Goal: Book appointment/travel/reservation

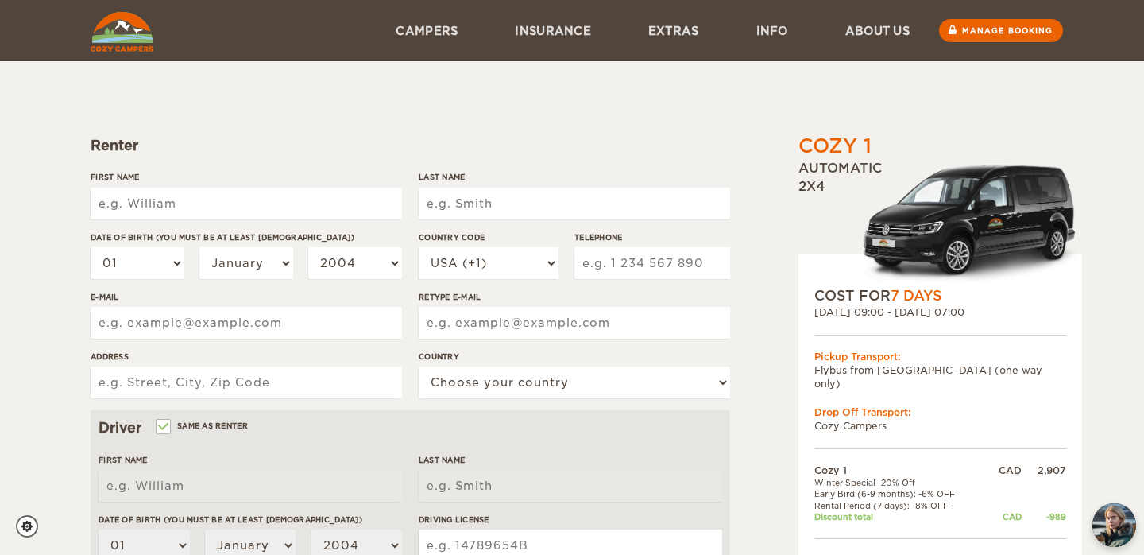
scroll to position [103, 0]
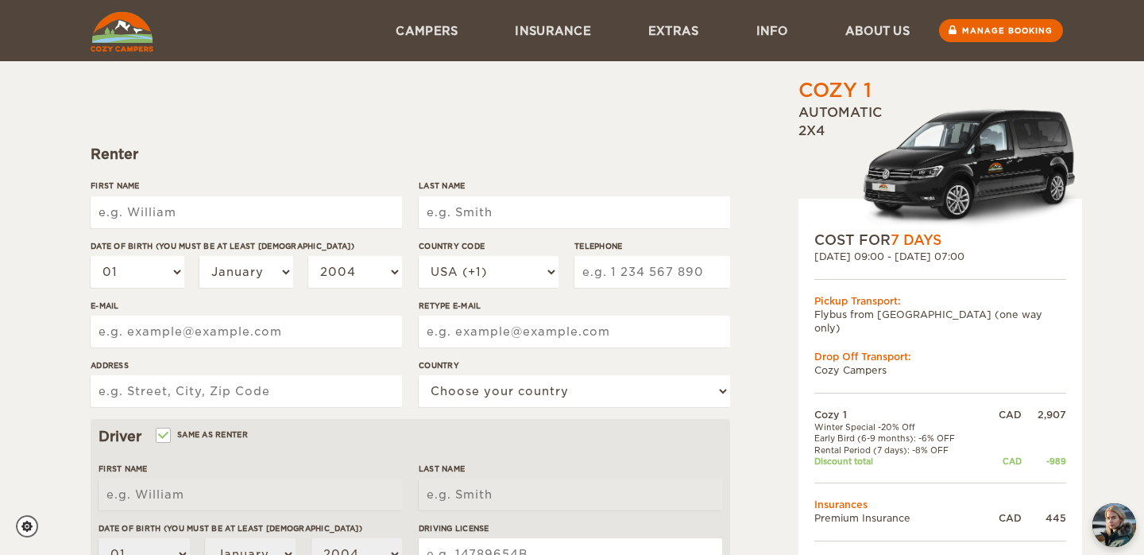
click at [149, 211] on input "First Name" at bounding box center [247, 212] width 312 height 32
type input "Ben"
type input "[PERSON_NAME]"
type input "4163003236"
type input "[EMAIL_ADDRESS][DOMAIN_NAME]"
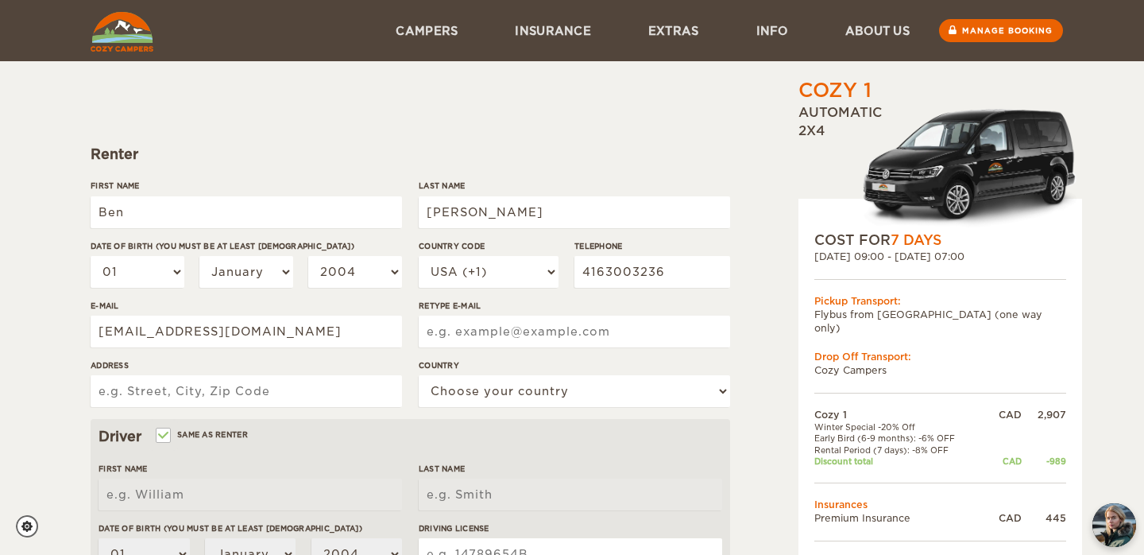
type input "[EMAIL_ADDRESS][DOMAIN_NAME]"
type input "[STREET_ADDRESS]"
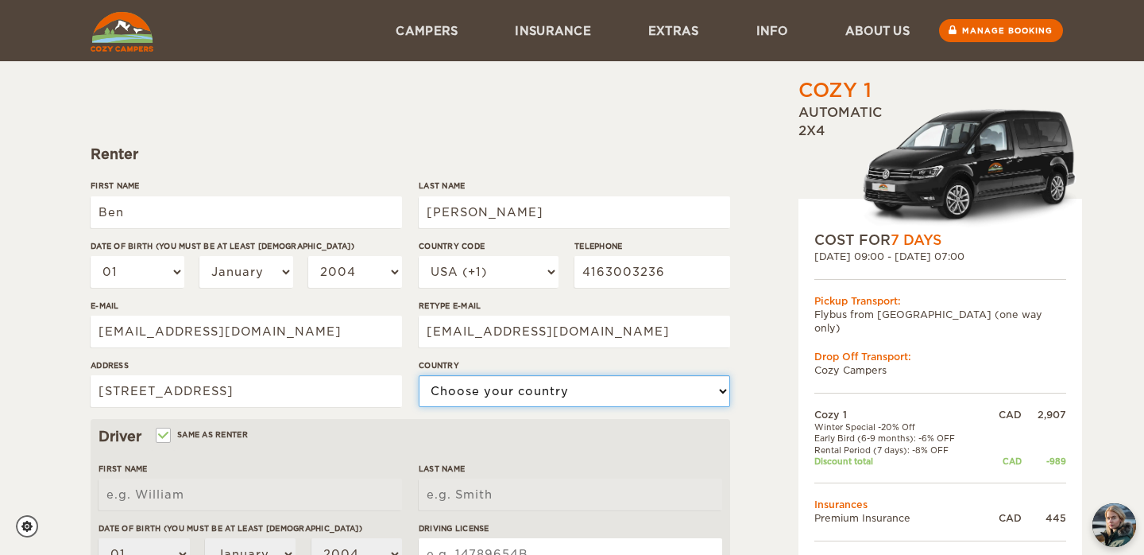
select select "38"
type input "Ben"
type input "[PERSON_NAME]"
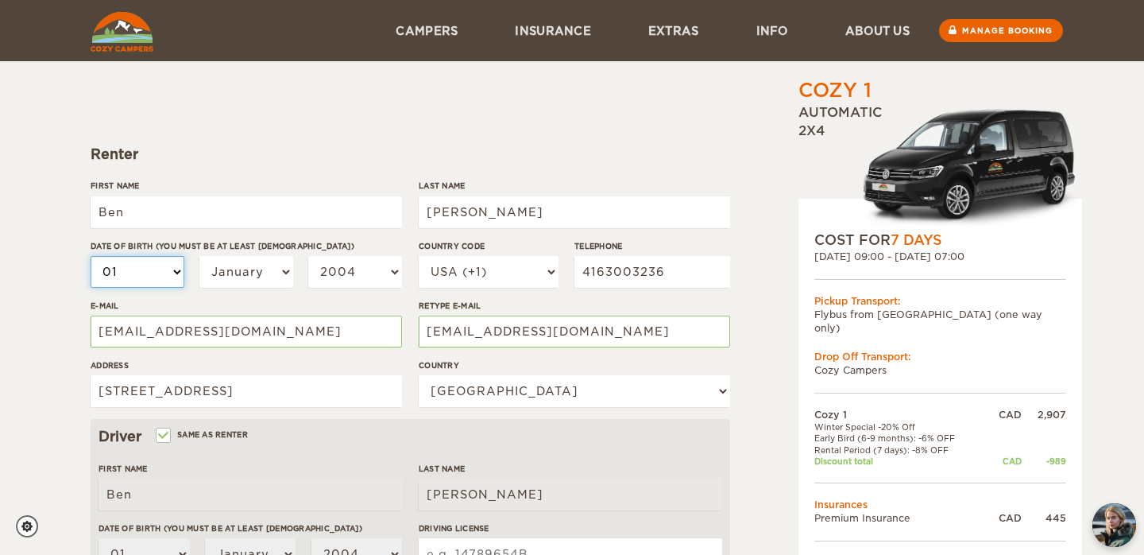
click at [153, 264] on select "01 02 03 04 05 06 07 08 09 10 11 12 13 14 15 16 17 18 19 20 21 22 23 24 25 26 2…" at bounding box center [138, 272] width 94 height 32
select select "03"
click at [91, 256] on select "01 02 03 04 05 06 07 08 09 10 11 12 13 14 15 16 17 18 19 20 21 22 23 24 25 26 2…" at bounding box center [138, 272] width 94 height 32
select select "03"
click at [357, 270] on select "2004 2003 2002 2001 2000 1999 1998 1997 1996 1995 1994 1993 1992 1991 1990 1989…" at bounding box center [355, 272] width 94 height 32
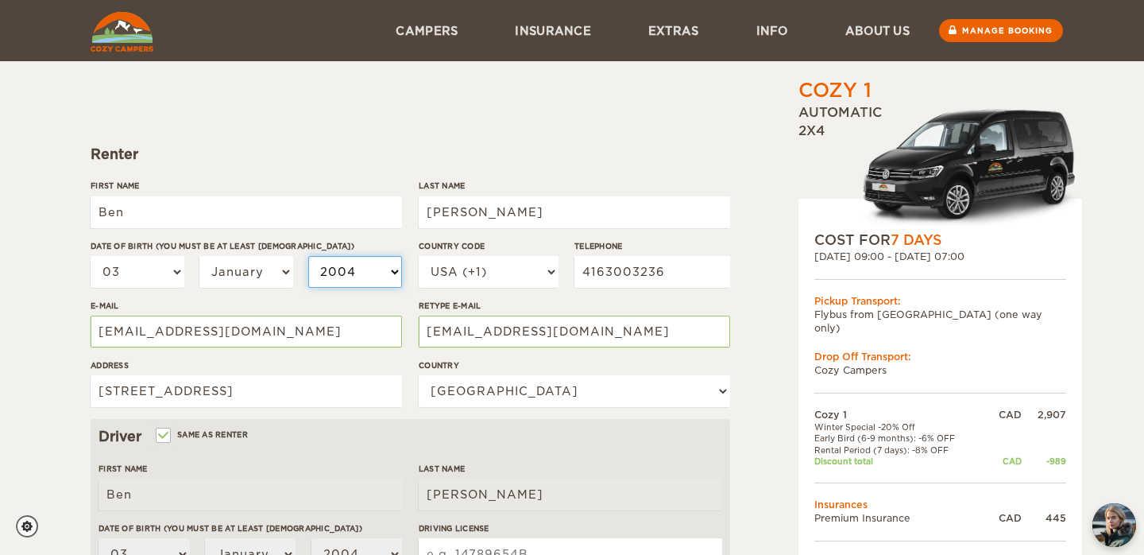
select select "2002"
click at [308, 256] on select "2004 2003 2002 2001 2000 1999 1998 1997 1996 1995 1994 1993 1992 1991 1990 1989…" at bounding box center [355, 272] width 94 height 32
select select "2002"
click at [513, 277] on select "USA (+1) [GEOGRAPHIC_DATA] (+44) [GEOGRAPHIC_DATA] (+49) [GEOGRAPHIC_DATA] (+21…" at bounding box center [489, 272] width 140 height 32
select select "1"
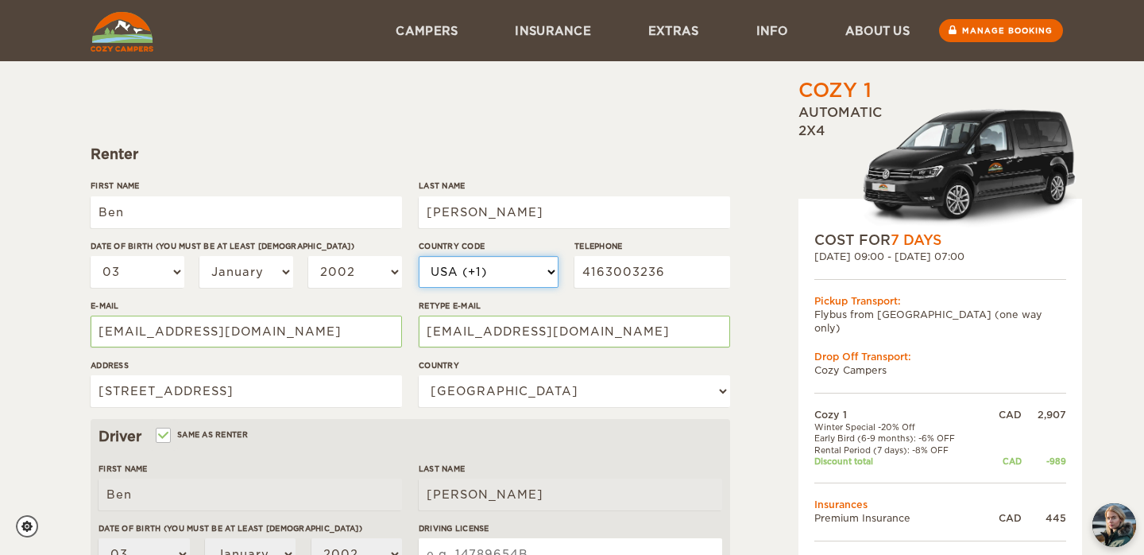
click at [419, 256] on select "USA (+1) [GEOGRAPHIC_DATA] (+44) [GEOGRAPHIC_DATA] (+49) [GEOGRAPHIC_DATA] (+21…" at bounding box center [489, 272] width 140 height 32
click at [736, 281] on div "Cozy 1 Expand Collapse Total 2,363 CAD Automatic 2x4 COST FOR 7 Days [DATE] 09:…" at bounding box center [572, 444] width 963 height 940
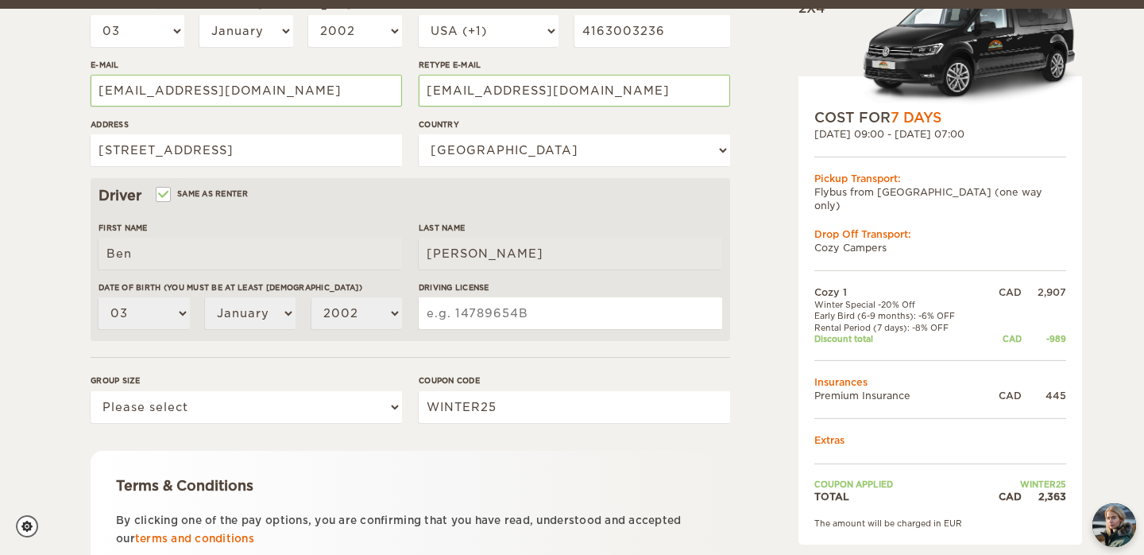
scroll to position [354, 0]
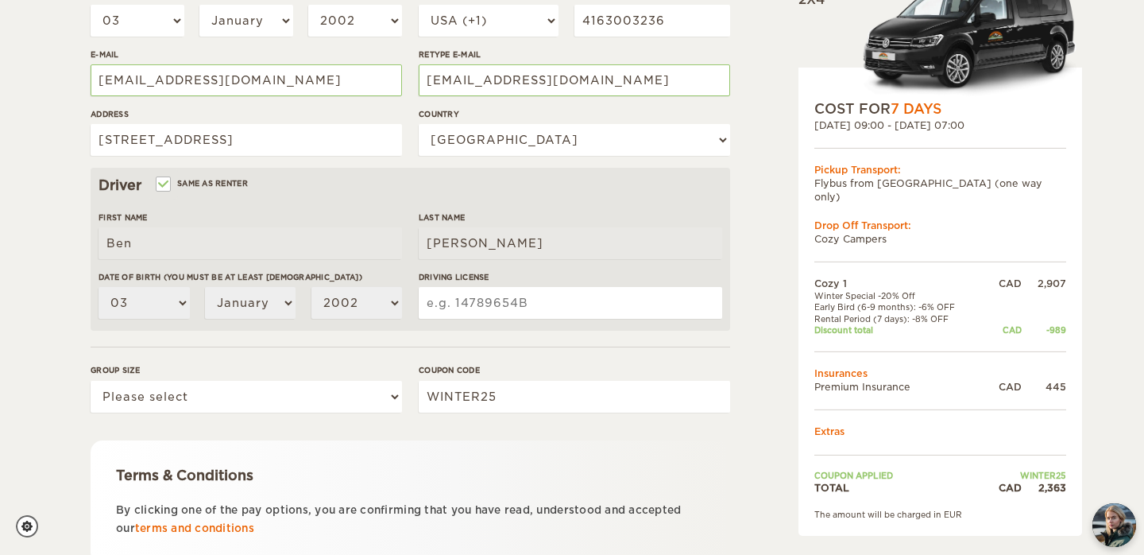
click at [490, 310] on input "Driving License" at bounding box center [571, 303] width 304 height 32
click at [232, 403] on select "Please select 1 2" at bounding box center [247, 397] width 312 height 32
select select "2"
click at [91, 381] on select "Please select 1 2" at bounding box center [247, 397] width 312 height 32
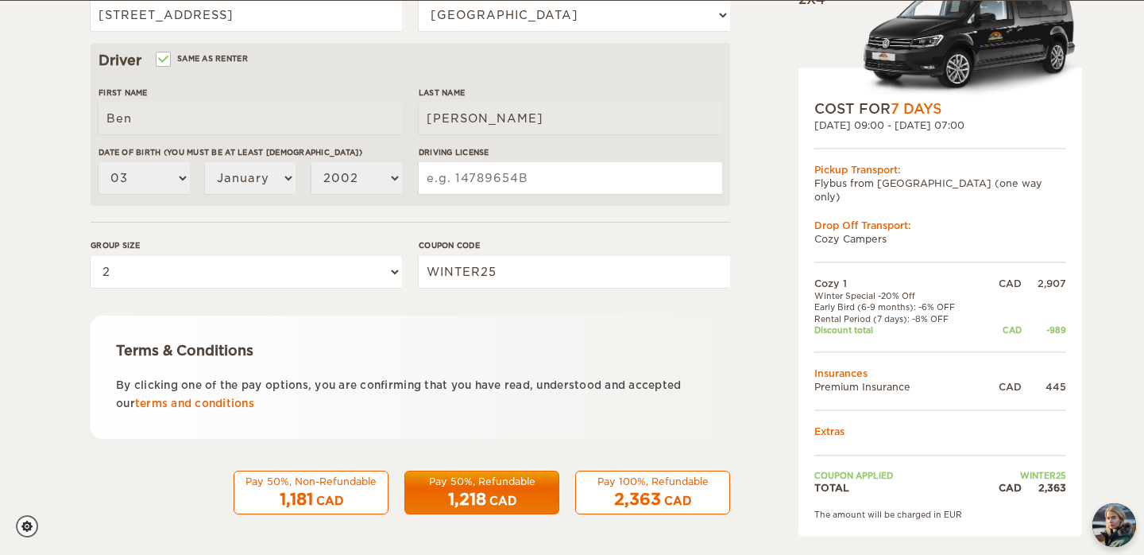
click at [694, 497] on div "2,363 CAD" at bounding box center [653, 499] width 134 height 23
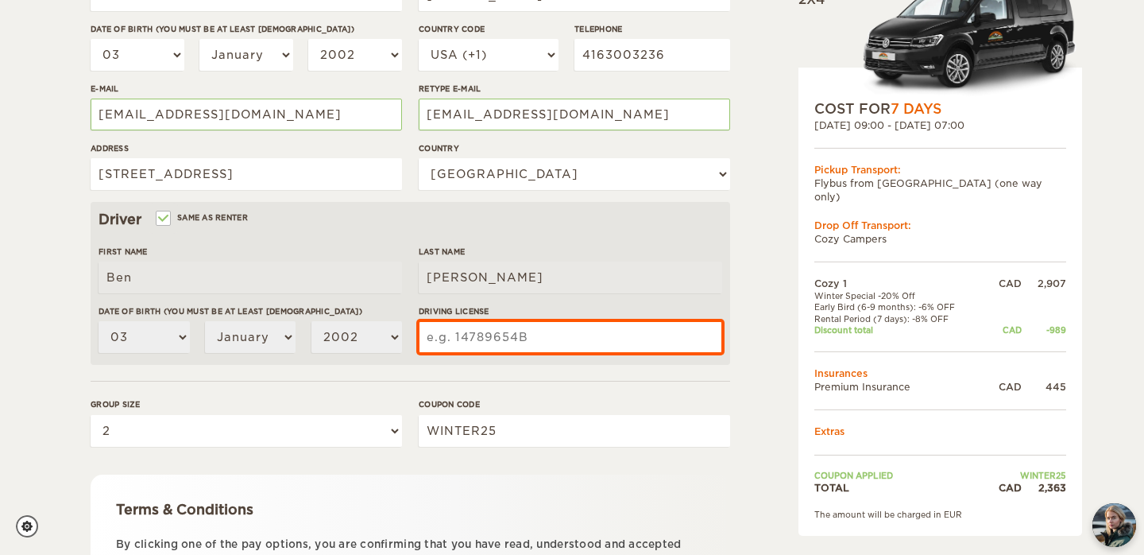
scroll to position [319, 0]
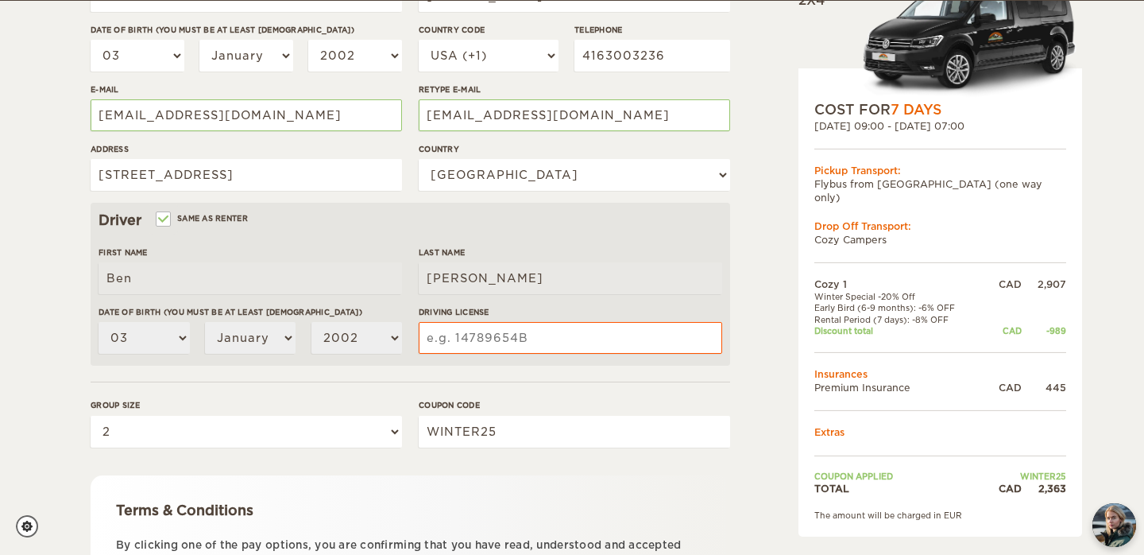
drag, startPoint x: 1018, startPoint y: 459, endPoint x: 1068, endPoint y: 459, distance: 50.1
click at [1068, 459] on div "COST FOR 7 Days [DATE] 09:00 - [DATE] 07:00 Pickup Transport: Flybus from [GEOG…" at bounding box center [941, 302] width 284 height 469
click at [1054, 470] on td "WINTER25" at bounding box center [1026, 475] width 82 height 11
